Goal: Transaction & Acquisition: Register for event/course

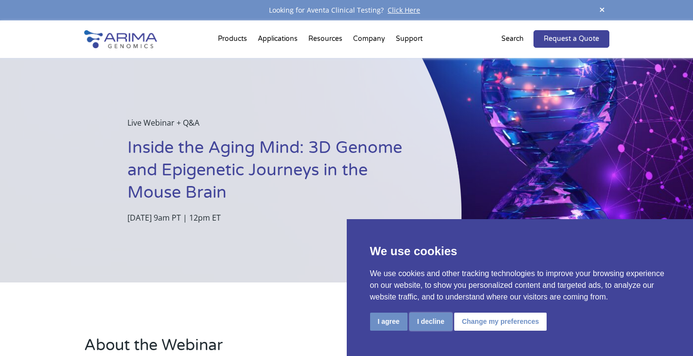
click at [435, 321] on button "I decline" at bounding box center [431, 321] width 43 height 18
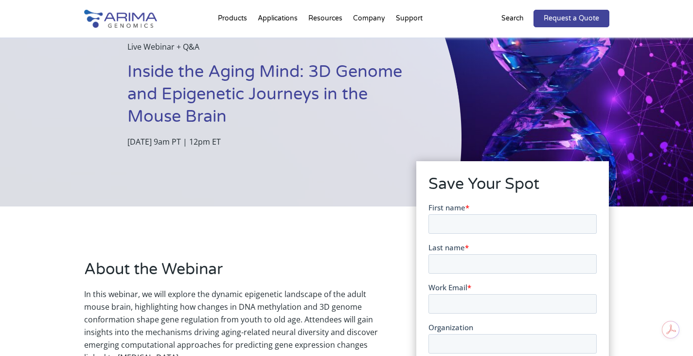
scroll to position [84, 0]
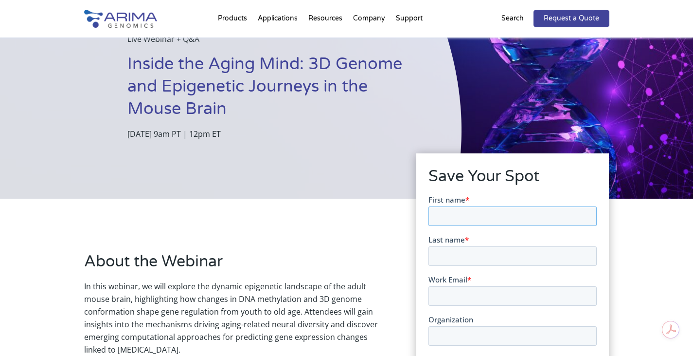
click at [464, 215] on input "First name *" at bounding box center [512, 215] width 168 height 19
type input "Michael"
type input "Lim"
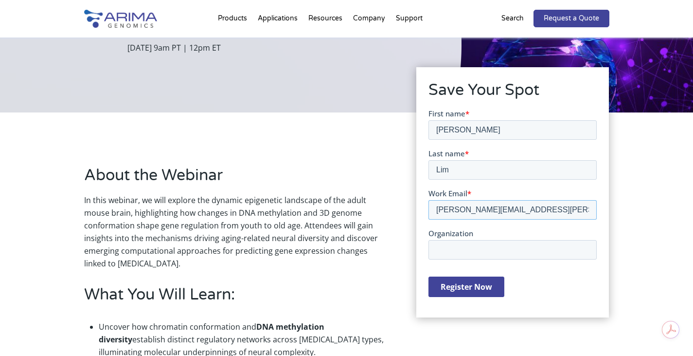
scroll to position [171, 0]
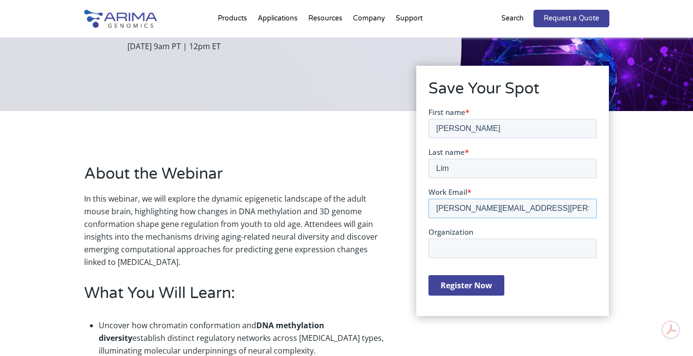
type input "michael.lim@kcl.ac.uk"
click at [465, 249] on input "Organization" at bounding box center [512, 247] width 168 height 19
type input "KCL"
click at [468, 281] on input "Register Now" at bounding box center [466, 284] width 76 height 20
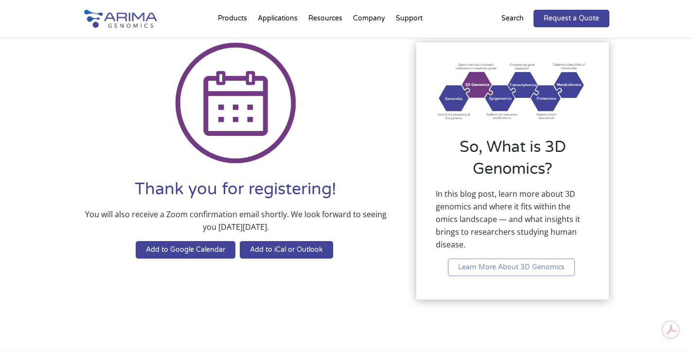
scroll to position [35, 0]
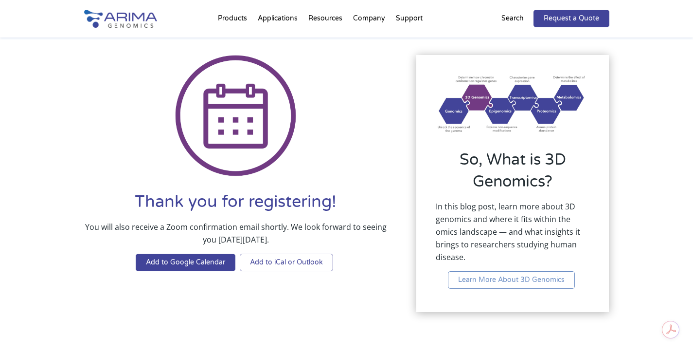
click at [300, 265] on link "Add to iCal or Outlook" at bounding box center [286, 262] width 93 height 18
